Goal: Find specific page/section: Find specific page/section

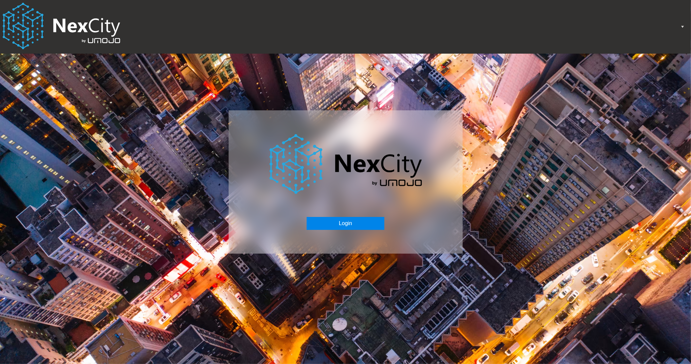
click at [345, 220] on button "Login" at bounding box center [346, 223] width 78 height 13
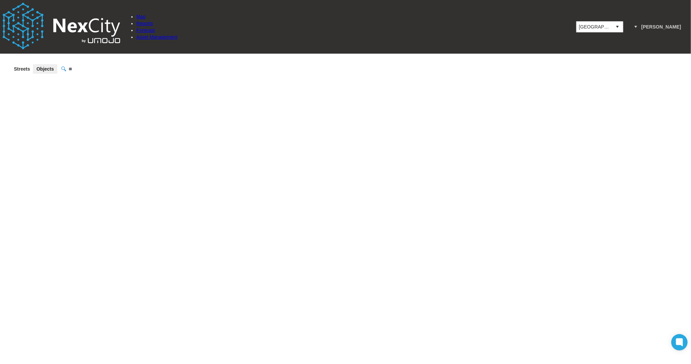
click at [682, 112] on span at bounding box center [679, 117] width 10 height 10
click at [605, 23] on span "[GEOGRAPHIC_DATA]" at bounding box center [594, 26] width 31 height 7
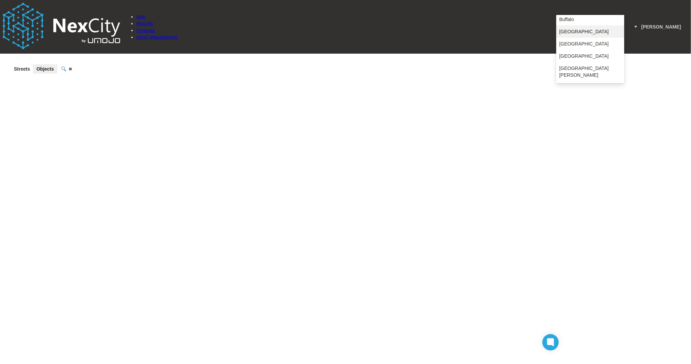
scroll to position [18, 0]
click at [577, 63] on span "[GEOGRAPHIC_DATA][PERSON_NAME]" at bounding box center [590, 68] width 62 height 14
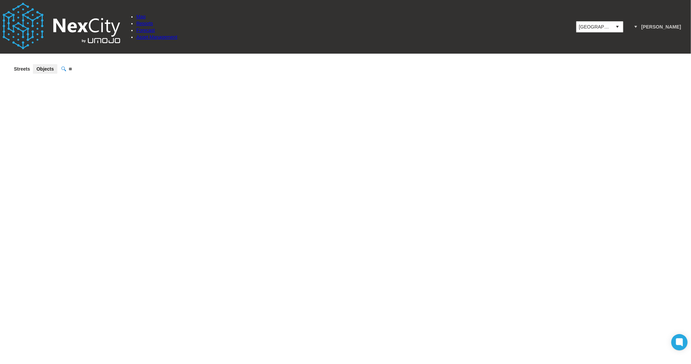
click at [677, 112] on span at bounding box center [679, 117] width 10 height 10
click at [595, 307] on label "Revenue" at bounding box center [594, 309] width 19 height 5
drag, startPoint x: 318, startPoint y: 184, endPoint x: 336, endPoint y: 105, distance: 80.9
click at [336, 132] on div "Zone: 38 W St James St PZ West Saint James Street | 10 Spaces" at bounding box center [292, 142] width 234 height 21
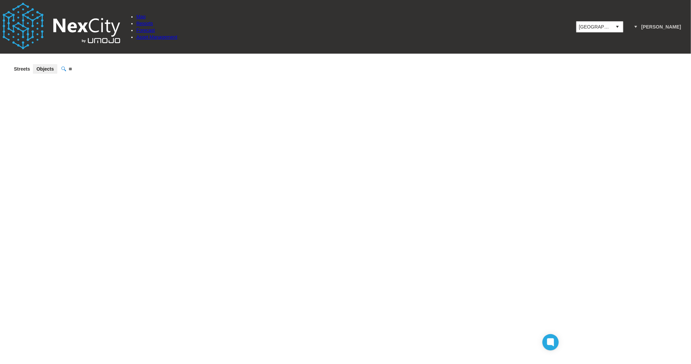
click at [390, 299] on link "Reports" at bounding box center [389, 302] width 30 height 7
